Goal: Check status

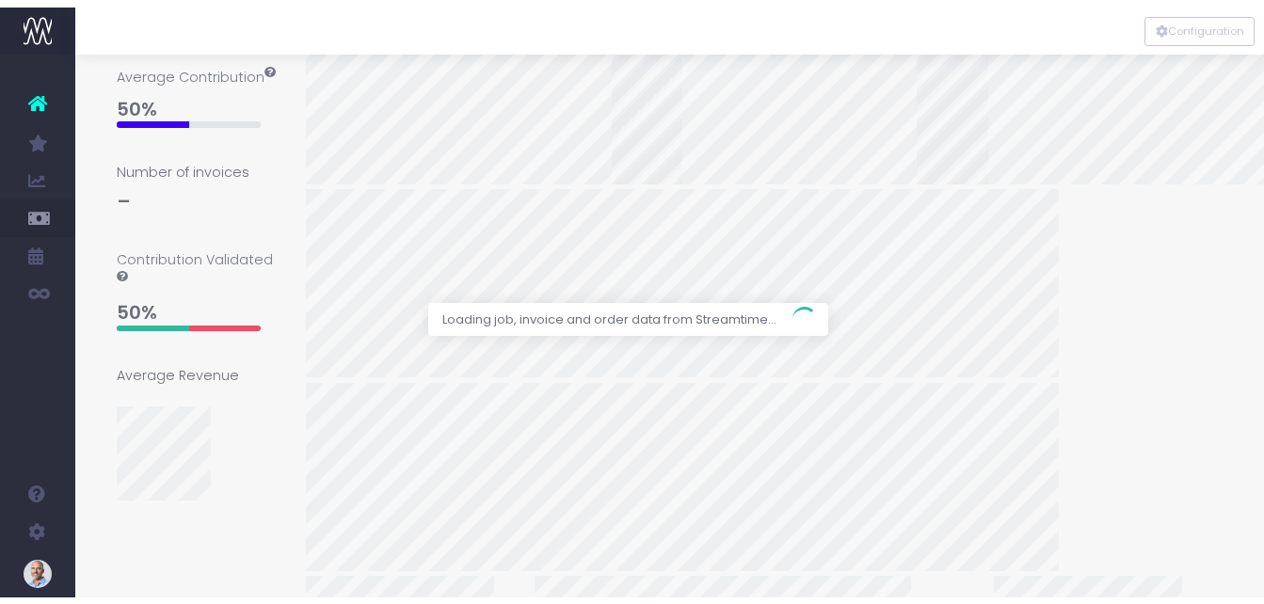
scroll to position [460, 0]
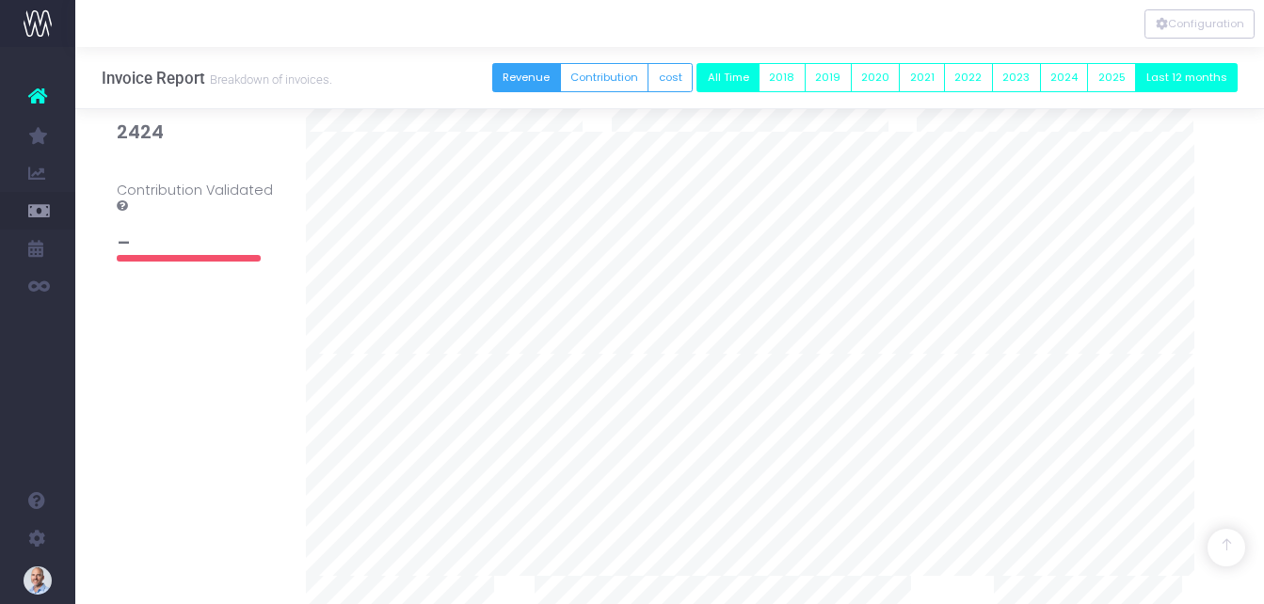
click at [1180, 76] on button "Last 12 months" at bounding box center [1186, 77] width 103 height 29
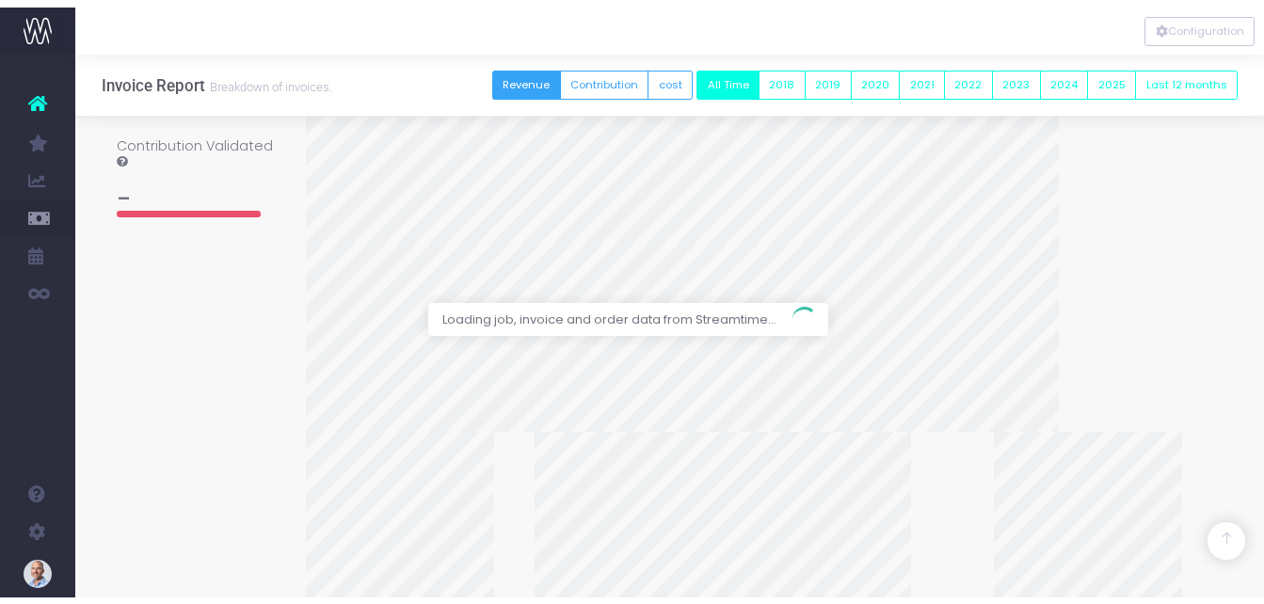
scroll to position [521, 0]
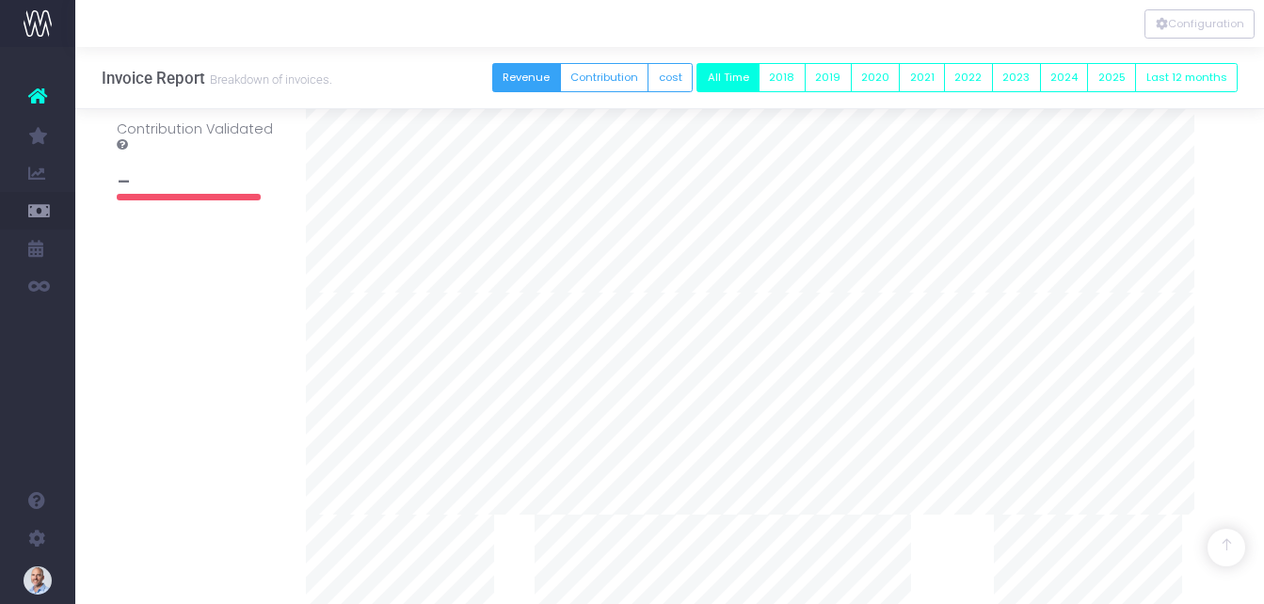
scroll to position [489, 0]
